Goal: Check status: Check status

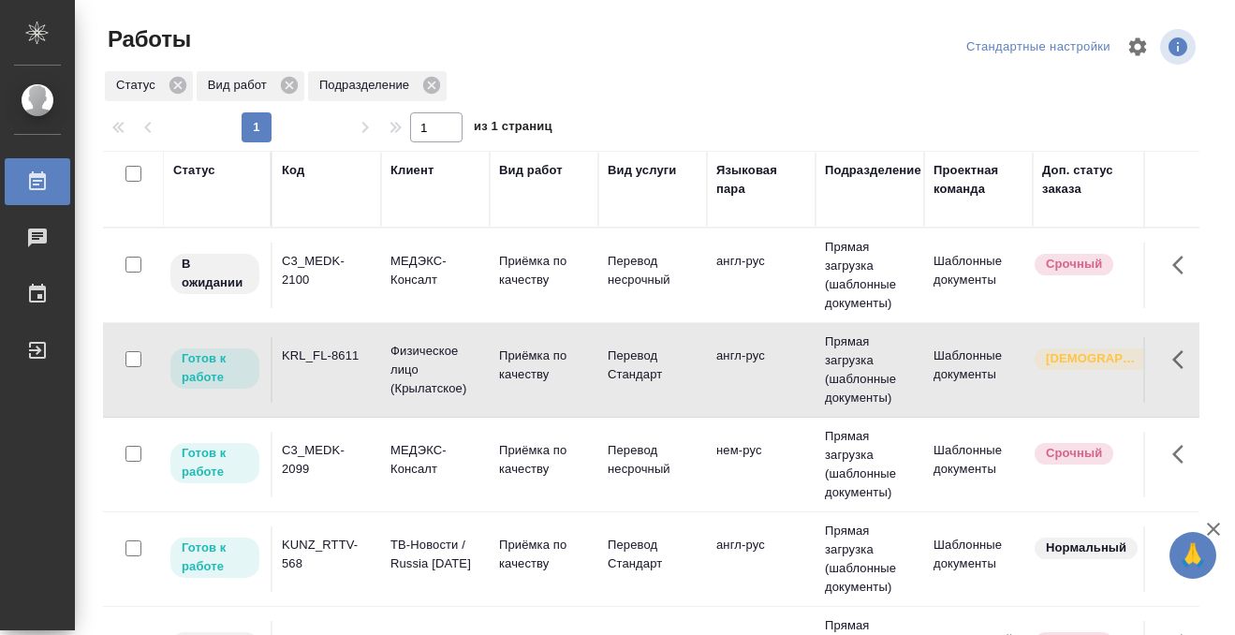
scroll to position [160, 0]
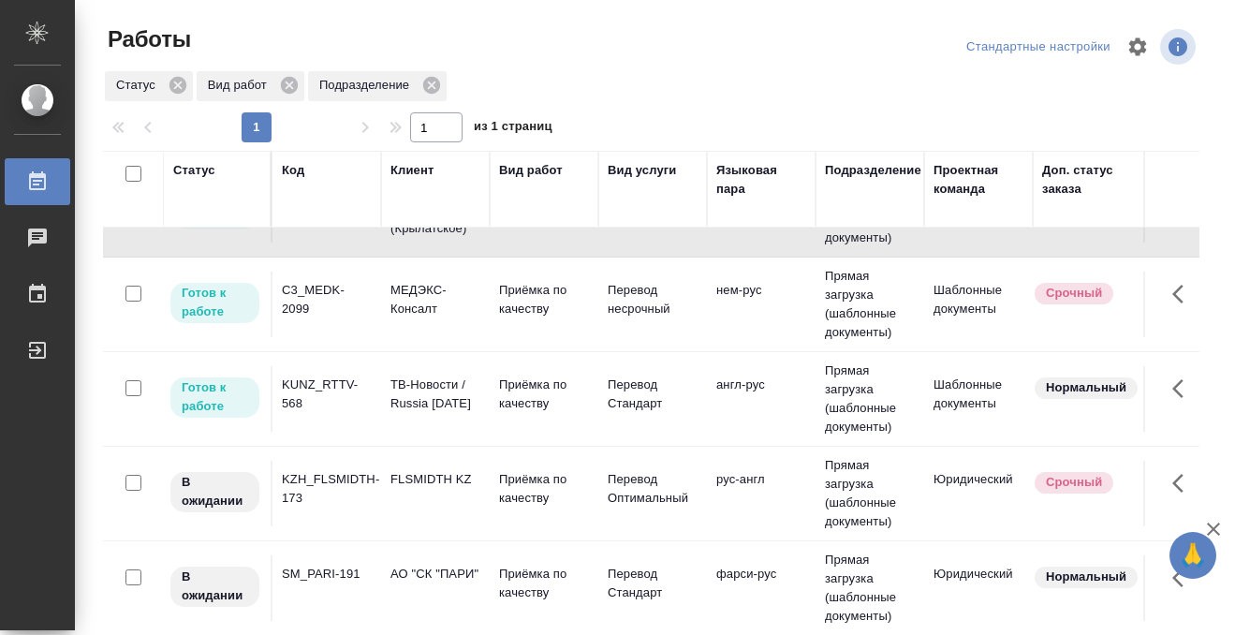
click at [332, 129] on div "KUNZ_RTTV-568" at bounding box center [327, 110] width 90 height 37
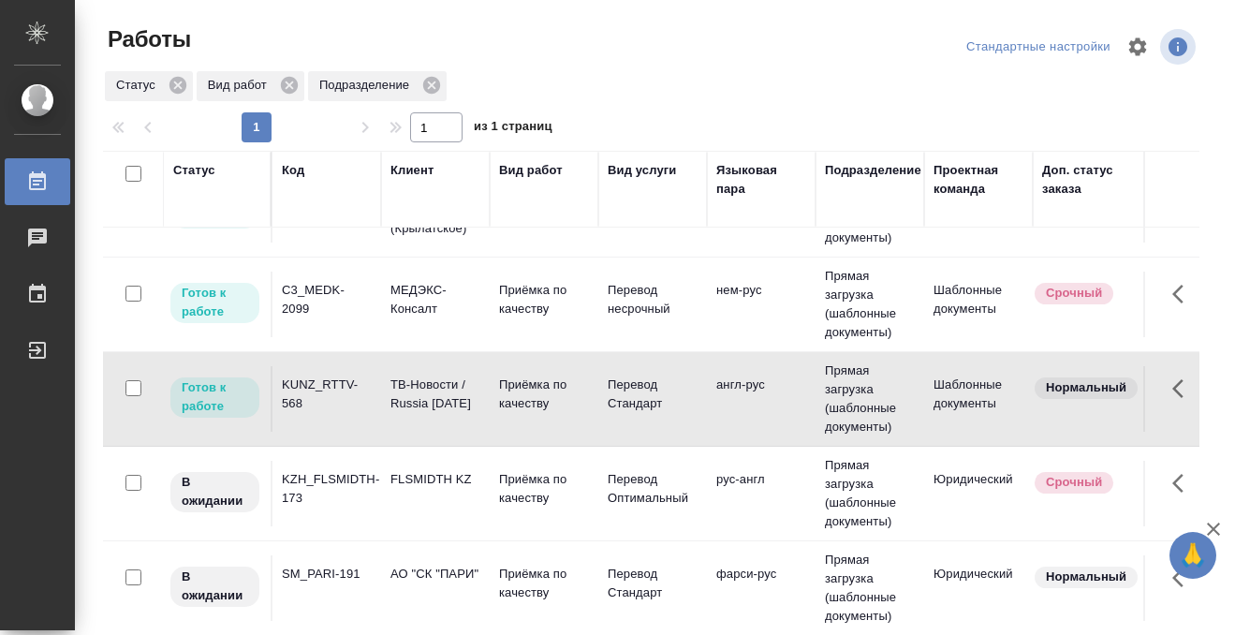
click at [330, 129] on div "KUNZ_RTTV-568" at bounding box center [327, 110] width 90 height 37
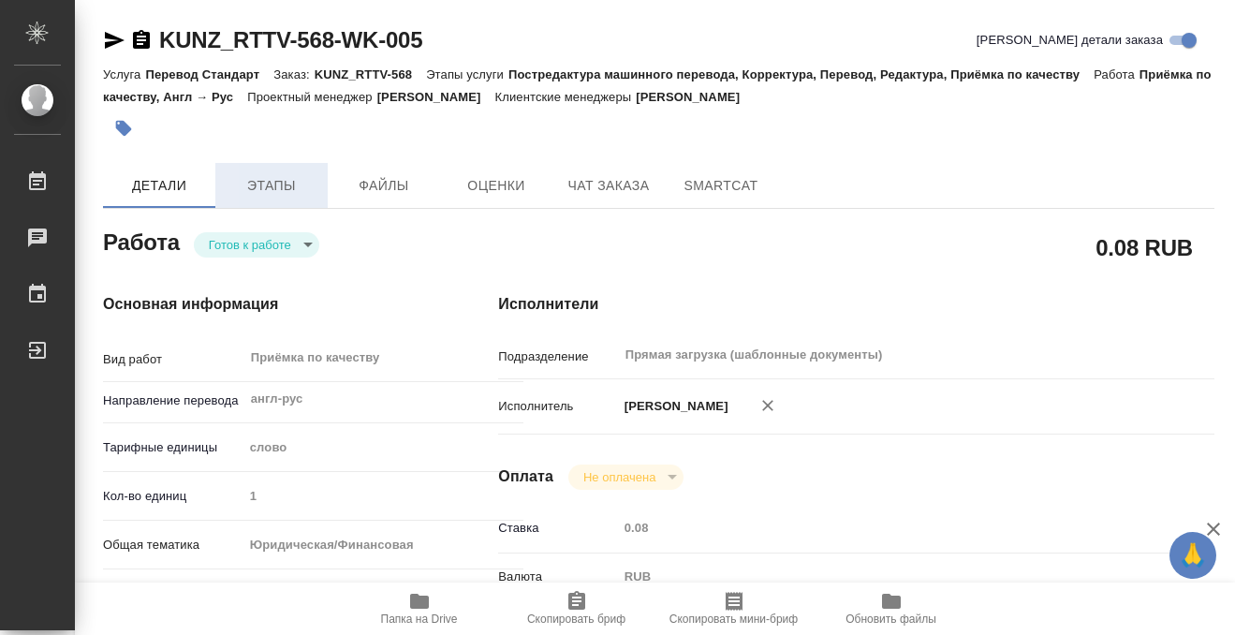
click at [289, 186] on span "Этапы" at bounding box center [272, 185] width 90 height 23
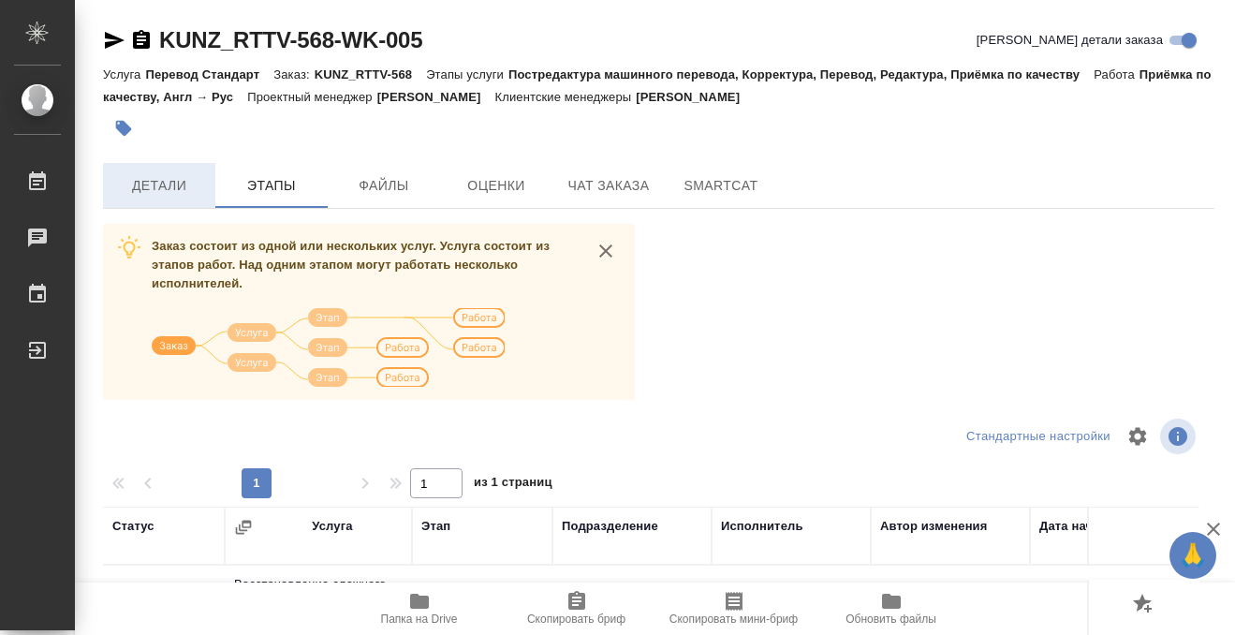
click at [188, 198] on button "Детали" at bounding box center [159, 185] width 112 height 45
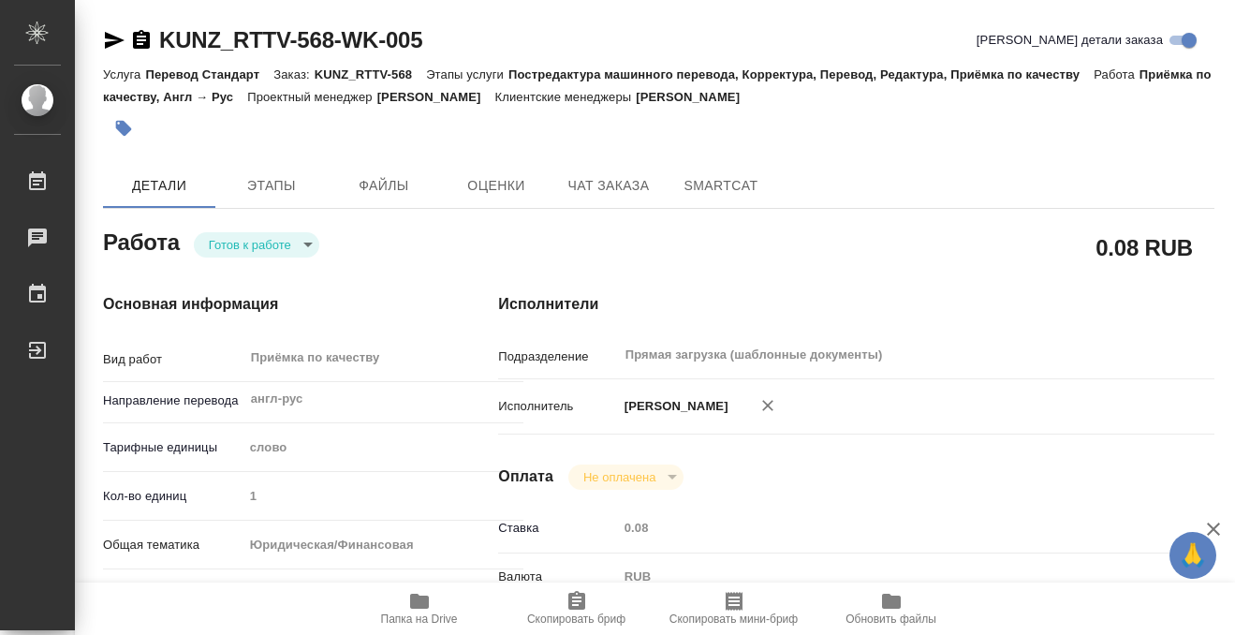
type textarea "x"
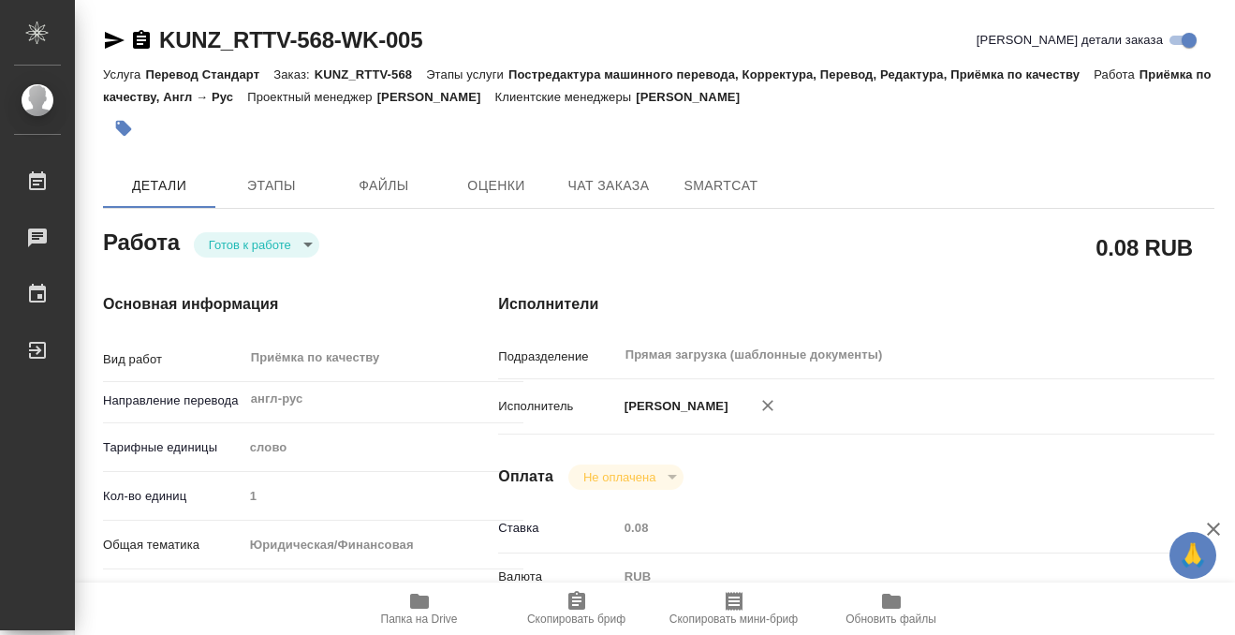
type textarea "x"
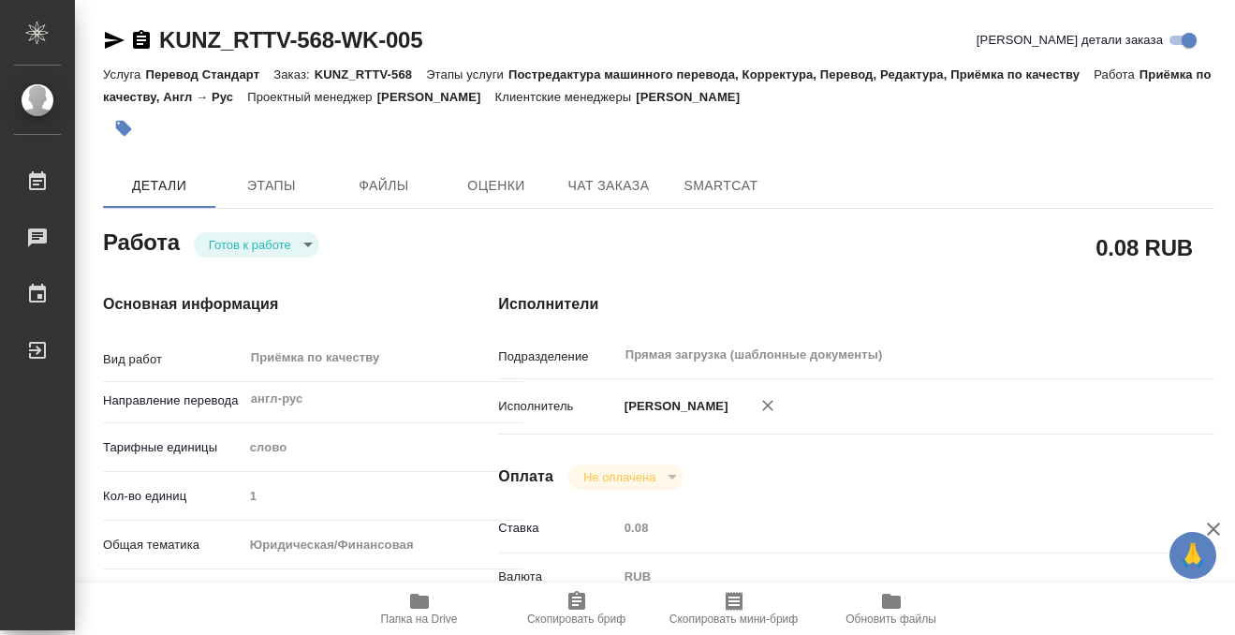
scroll to position [1000, 0]
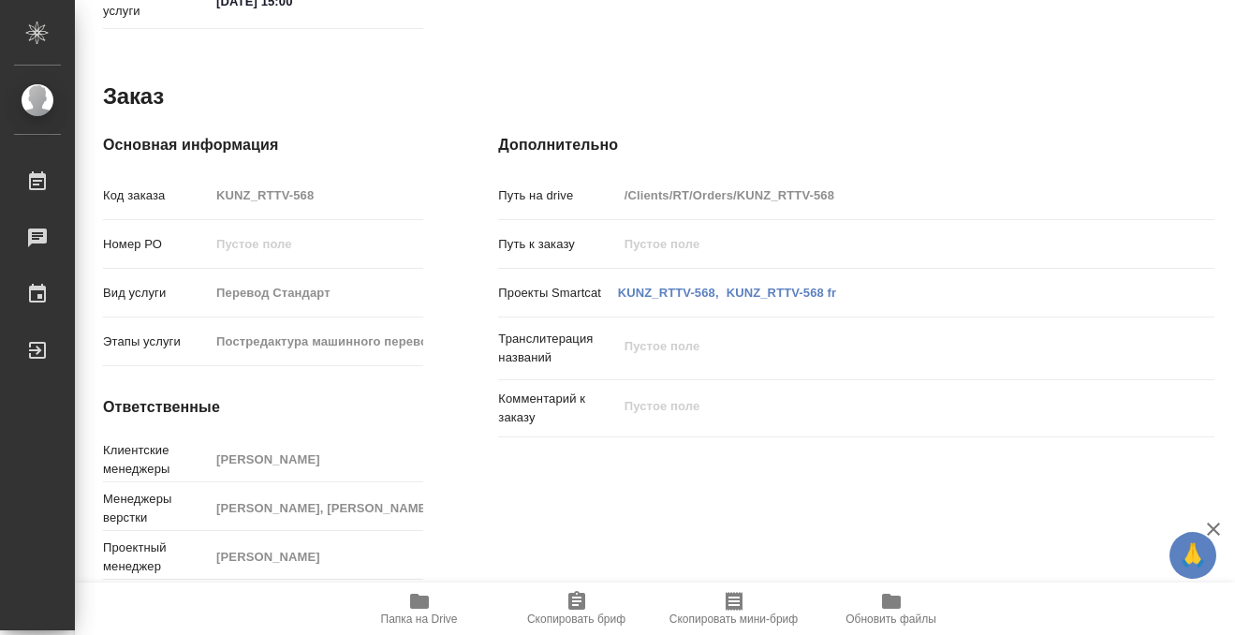
click at [410, 606] on icon "button" at bounding box center [419, 601] width 19 height 15
